Goal: Information Seeking & Learning: Learn about a topic

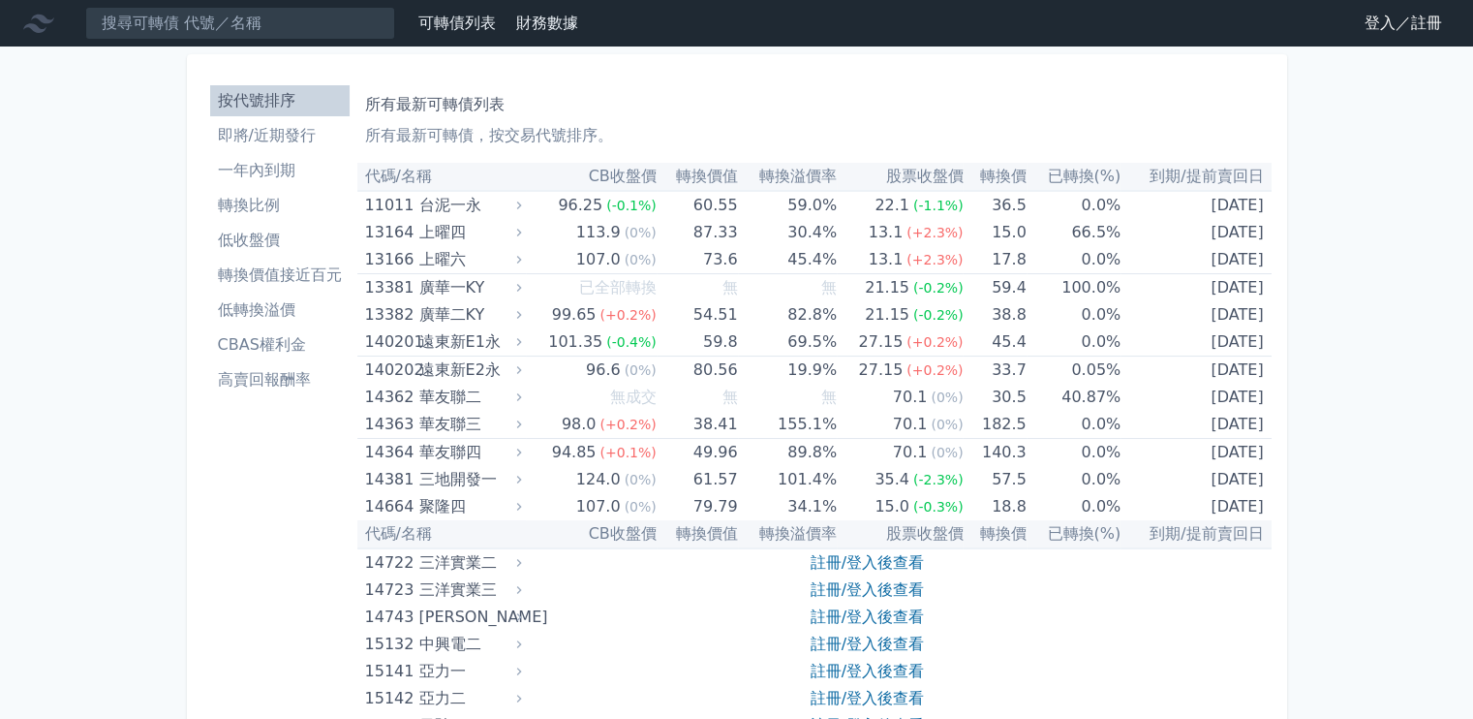
click at [1384, 18] on link "登入／註冊" at bounding box center [1403, 23] width 108 height 31
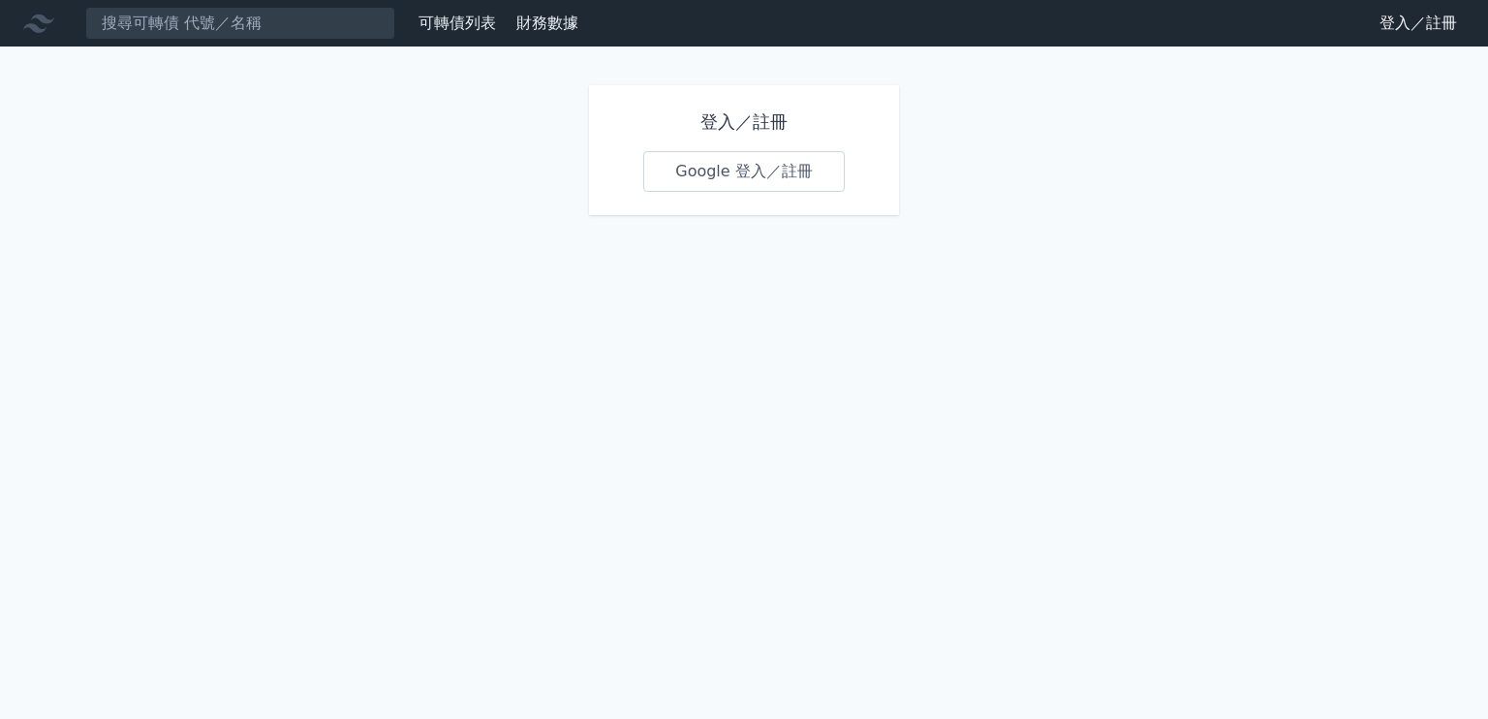
click at [731, 175] on link "Google 登入／註冊" at bounding box center [743, 171] width 201 height 41
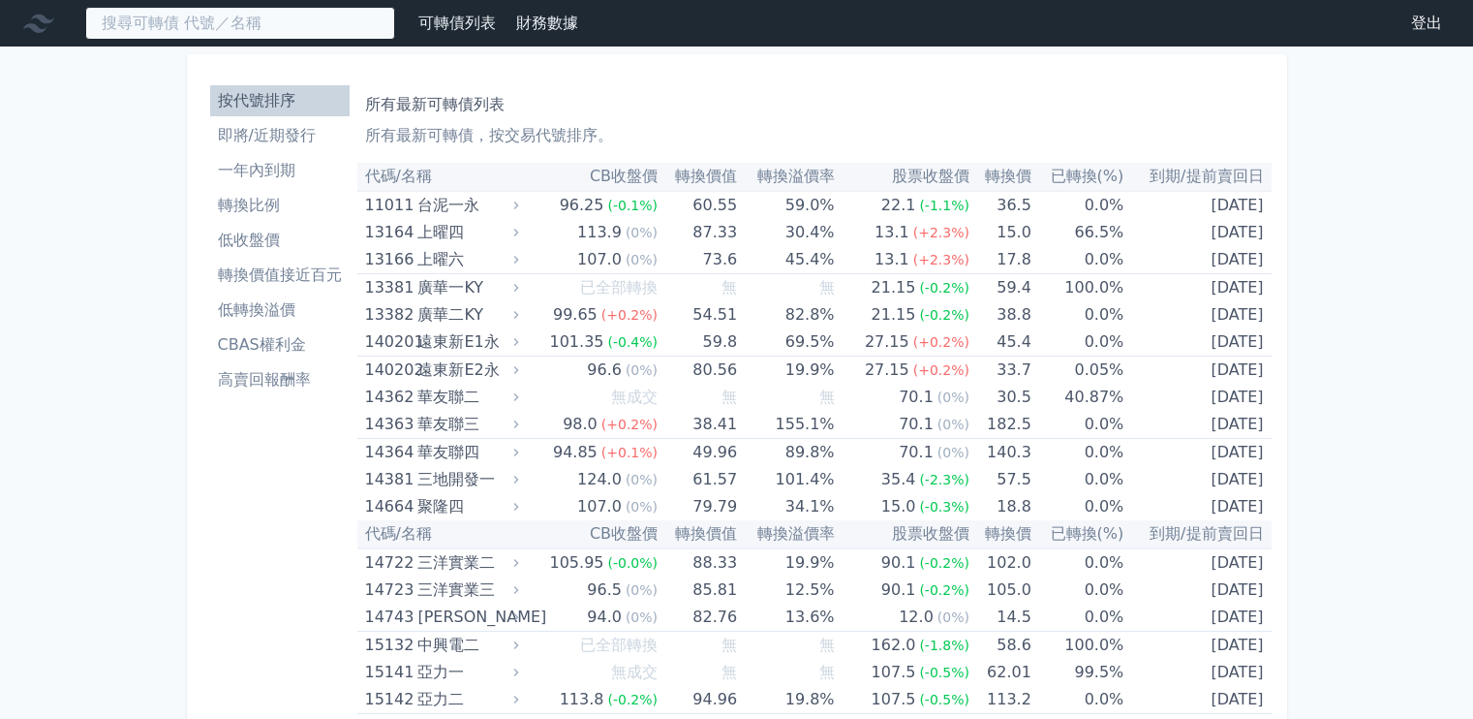
click at [323, 20] on input at bounding box center [240, 23] width 310 height 33
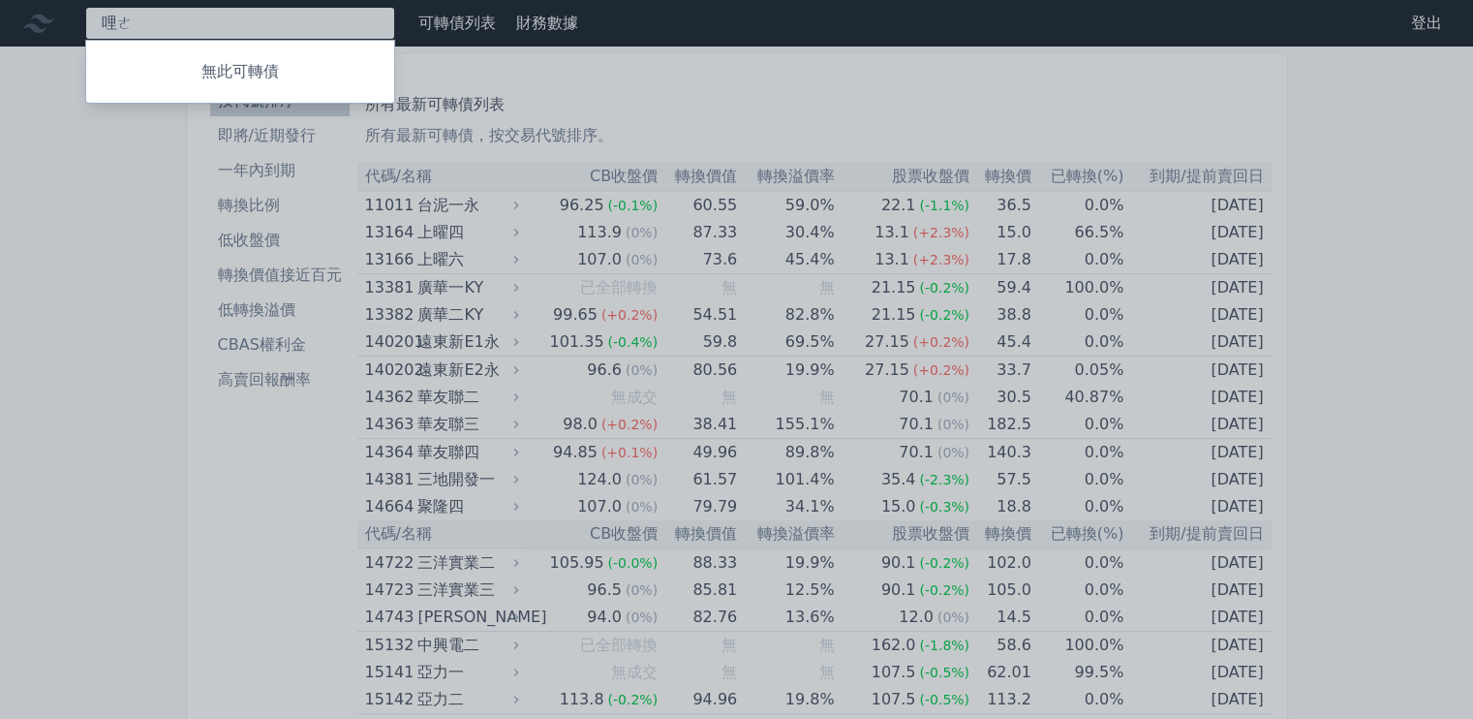
type input "哩"
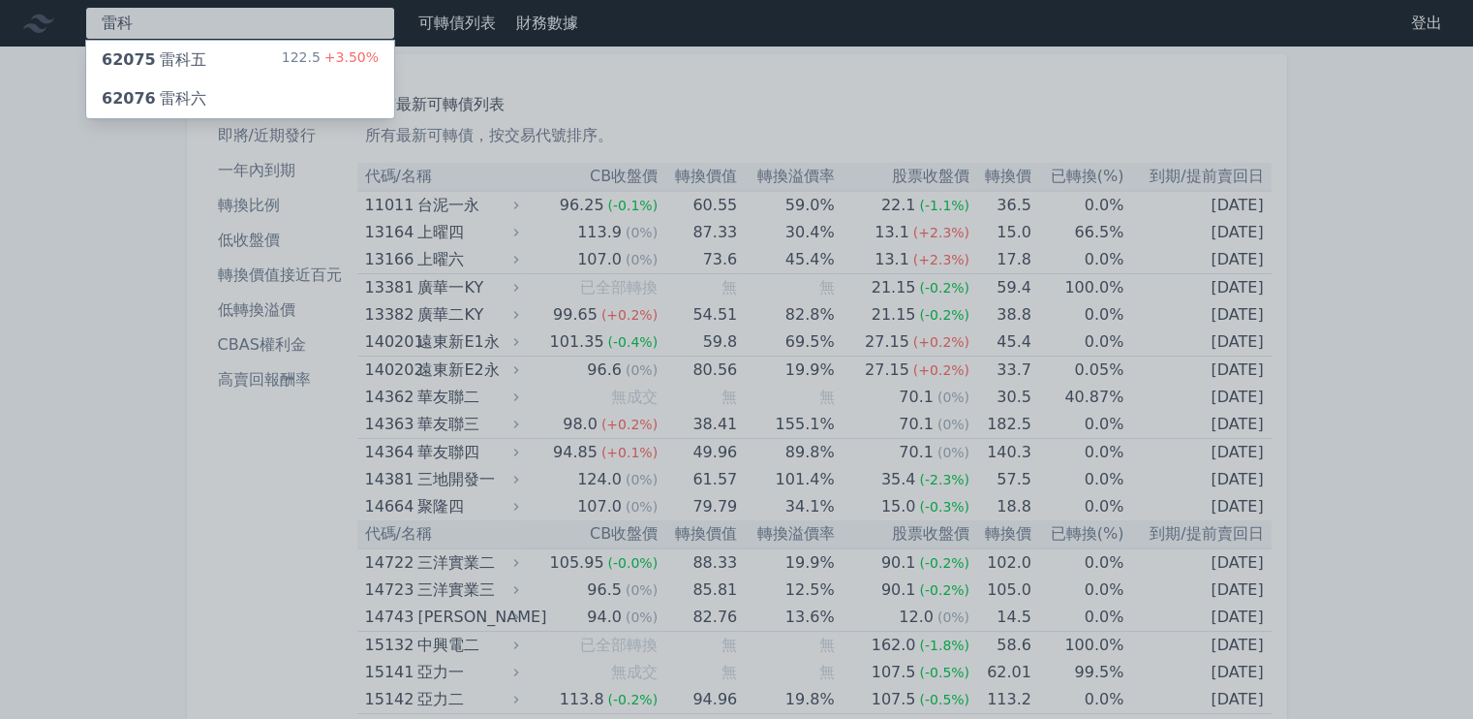
type input "雷科"
click at [256, 67] on div "62075 雷科五 122.5 +3.50%" at bounding box center [240, 60] width 308 height 39
click at [148, 91] on div "62076 雷科六" at bounding box center [154, 98] width 105 height 23
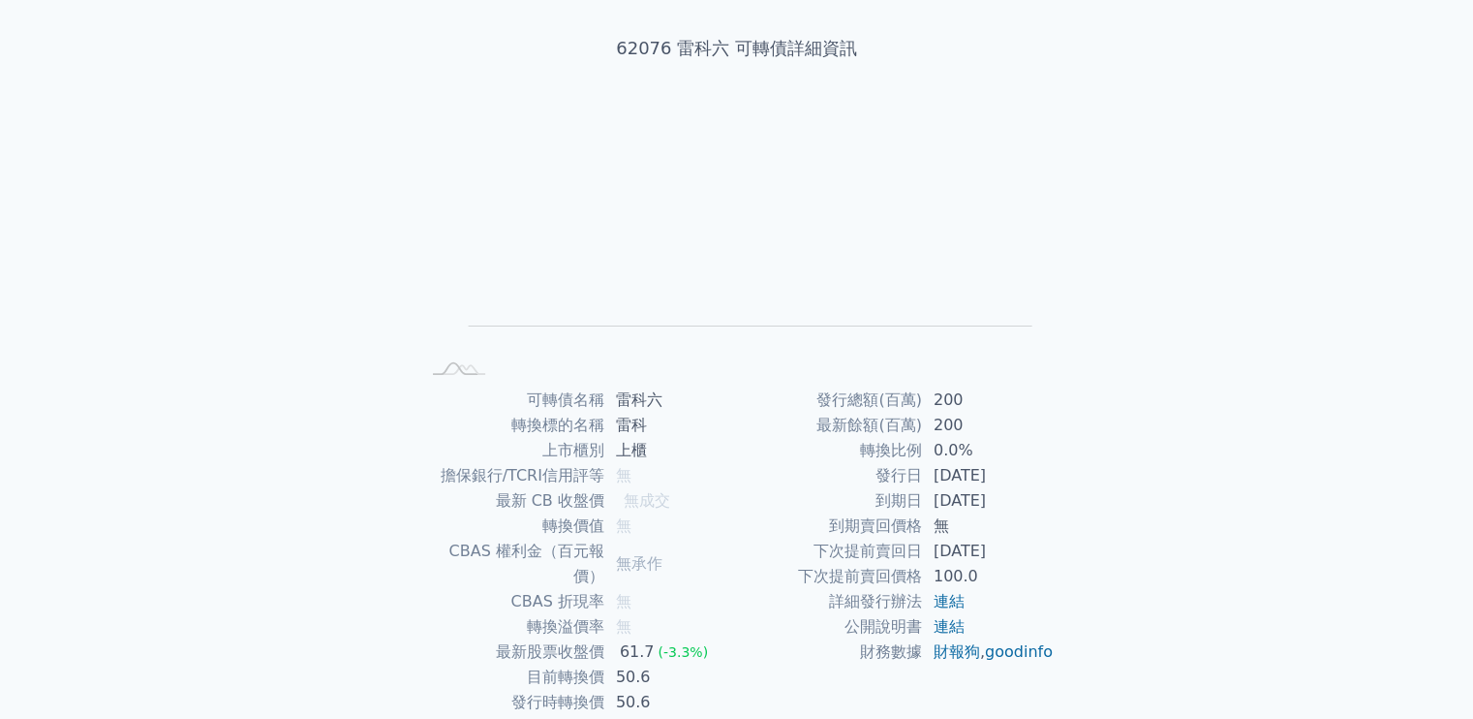
scroll to position [178, 0]
